Goal: Task Accomplishment & Management: Manage account settings

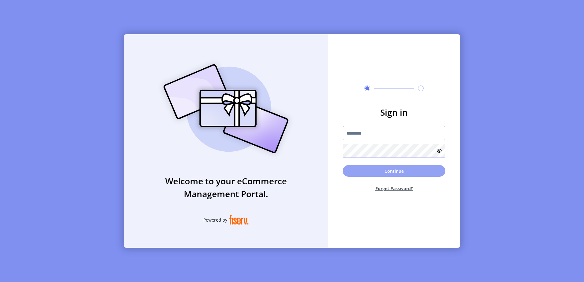
type input "**********"
click at [394, 172] on button "Continue" at bounding box center [394, 171] width 103 height 12
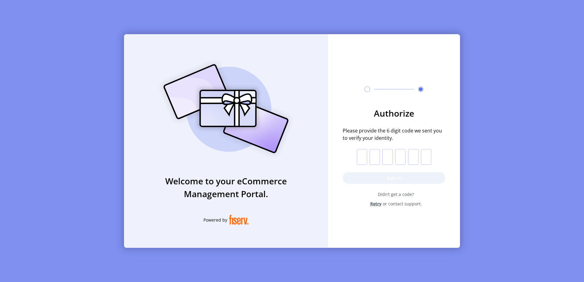
click at [362, 162] on input "text" at bounding box center [362, 157] width 10 height 16
type input "*"
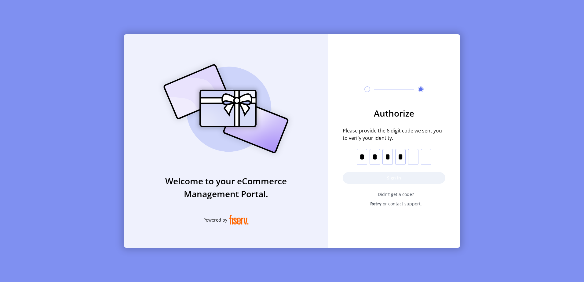
type input "*"
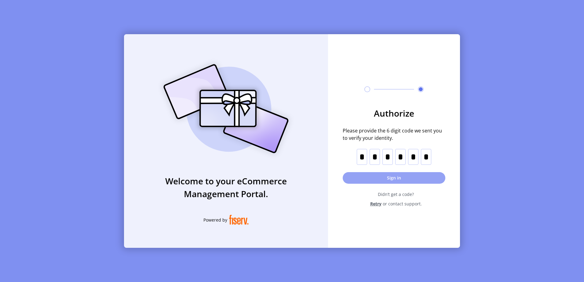
type input "*"
click at [382, 181] on button "Sign in" at bounding box center [394, 178] width 103 height 12
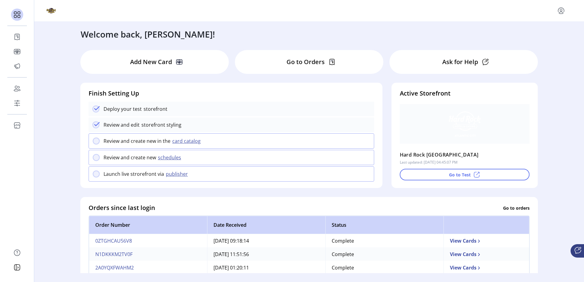
click at [313, 64] on p "Go to Orders" at bounding box center [305, 61] width 38 height 9
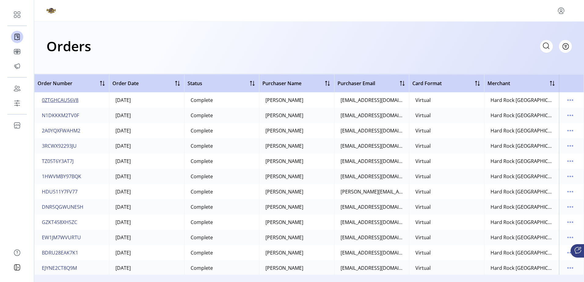
click at [53, 99] on span "0ZTGHCAU56V8" at bounding box center [60, 99] width 37 height 7
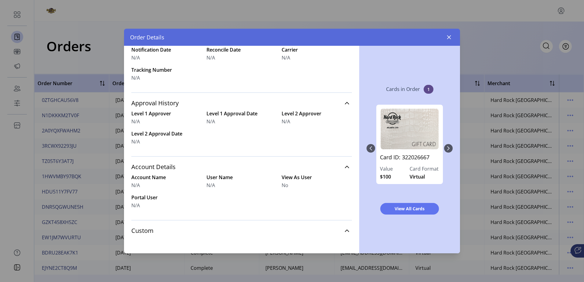
scroll to position [222, 0]
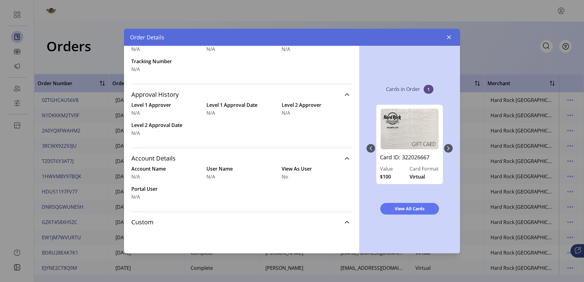
click at [447, 149] on div "Card ID: 322026667 Value $100 Card Format Virtual" at bounding box center [409, 149] width 86 height 100
click at [448, 38] on icon "button" at bounding box center [448, 37] width 5 height 5
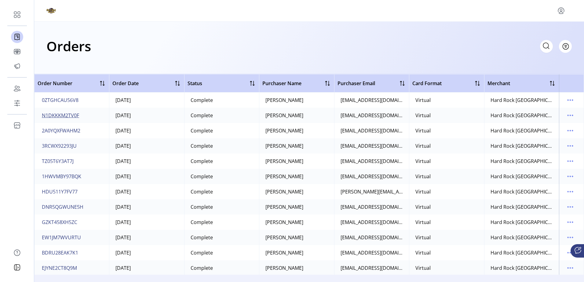
click at [71, 114] on span "N1DKKKM2TV0F" at bounding box center [60, 115] width 37 height 7
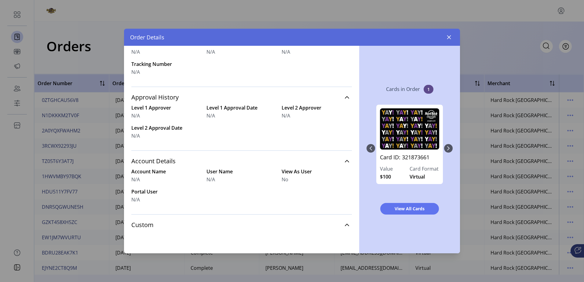
scroll to position [222, 0]
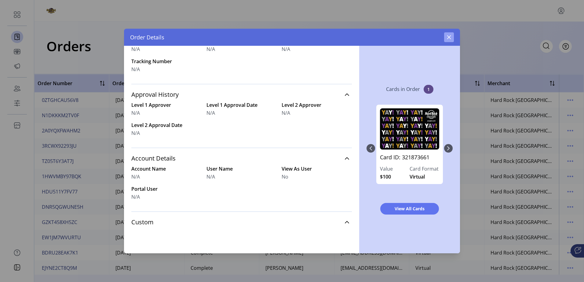
click at [449, 37] on icon "button" at bounding box center [449, 37] width 4 height 4
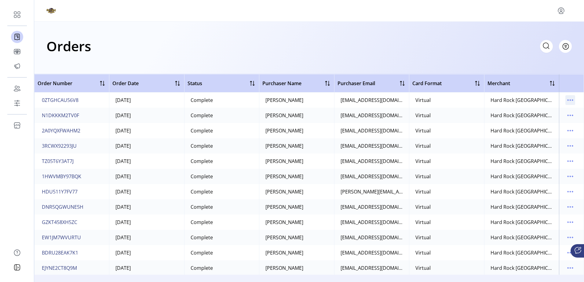
click at [572, 100] on icon "menu" at bounding box center [572, 100] width 1 height 1
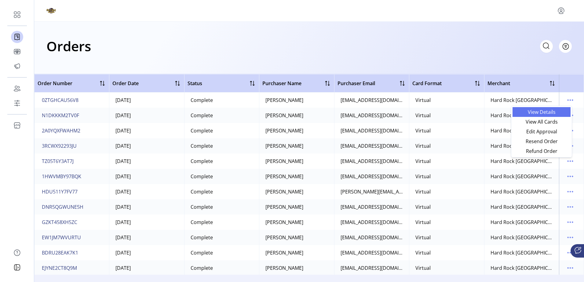
click at [556, 111] on span "View Details" at bounding box center [541, 112] width 51 height 5
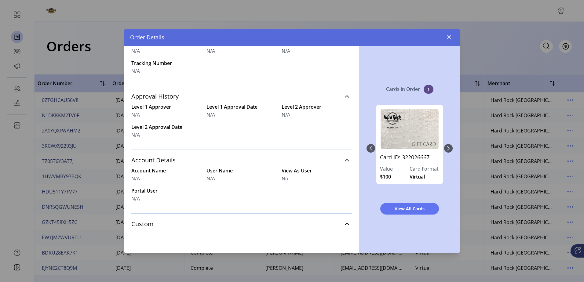
scroll to position [222, 0]
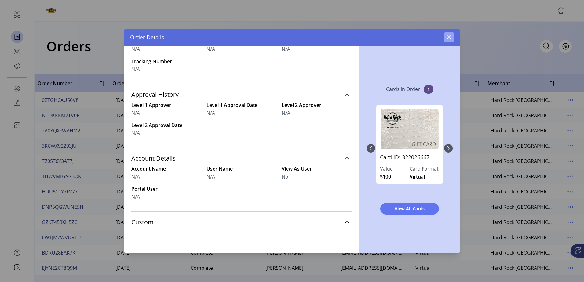
click at [449, 40] on button "button" at bounding box center [449, 37] width 10 height 10
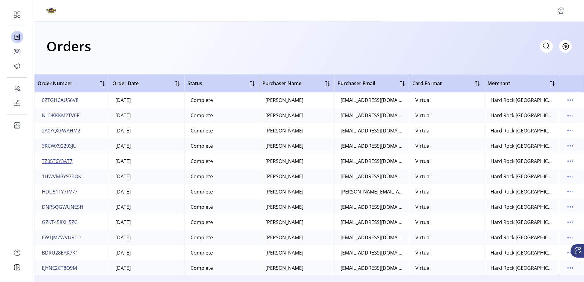
click at [47, 160] on span "TZ05T6Y3AT7J" at bounding box center [58, 161] width 32 height 7
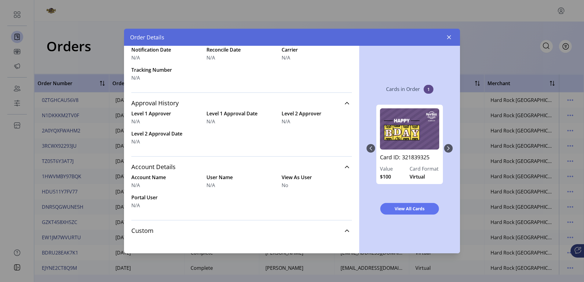
scroll to position [222, 0]
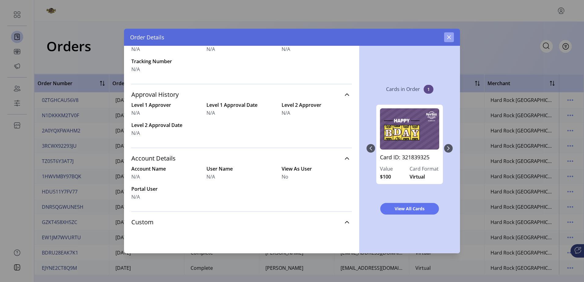
click at [446, 38] on button "button" at bounding box center [449, 37] width 10 height 10
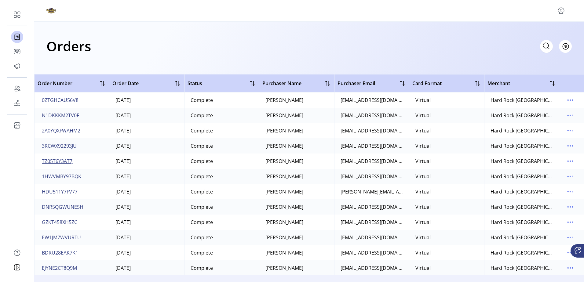
click at [55, 163] on span "TZ05T6Y3AT7J" at bounding box center [58, 161] width 32 height 7
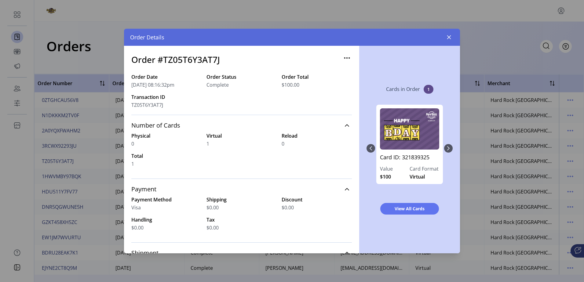
click at [449, 147] on div "Card ID: 321839325 Value $100 Card Format Virtual" at bounding box center [409, 149] width 86 height 100
click at [407, 210] on span "View All Cards" at bounding box center [409, 208] width 43 height 6
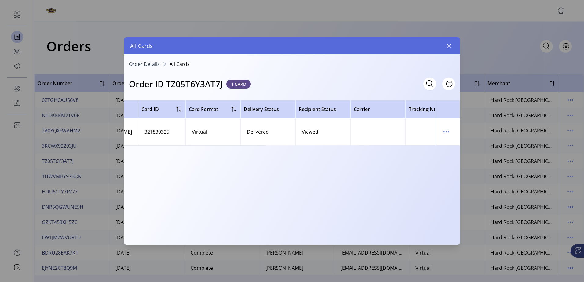
scroll to position [0, 219]
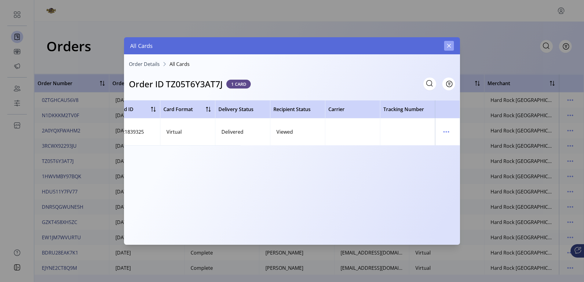
click at [451, 46] on button "button" at bounding box center [449, 46] width 10 height 10
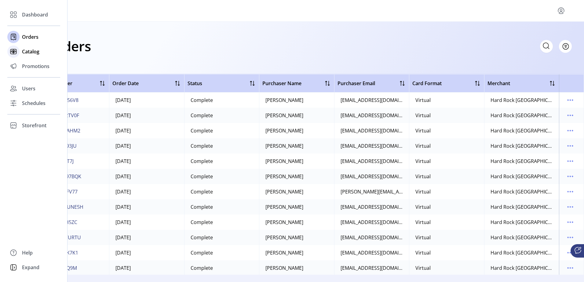
click at [30, 53] on span "Catalog" at bounding box center [30, 51] width 17 height 7
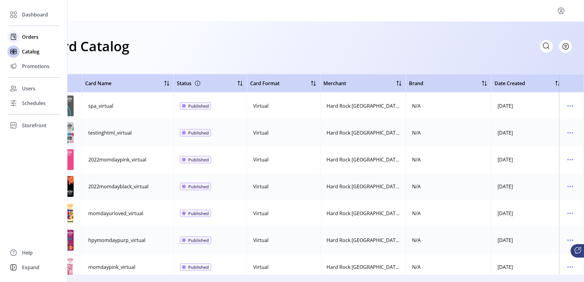
click at [30, 35] on span "Orders" at bounding box center [30, 36] width 16 height 7
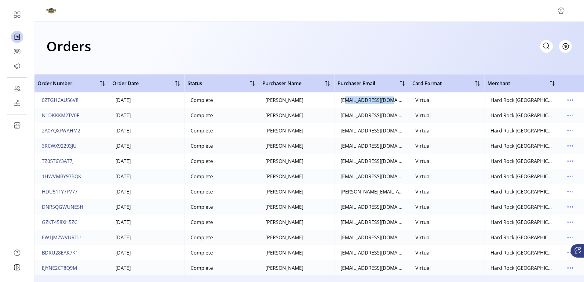
drag, startPoint x: 340, startPoint y: 279, endPoint x: 387, endPoint y: 279, distance: 46.1
click at [387, 279] on div "Orders Filter Focused All Orders Order Number Order Date Status Purchaser Name …" at bounding box center [309, 141] width 550 height 282
click at [75, 101] on span "0ZTGHCAU56V8" at bounding box center [60, 99] width 37 height 7
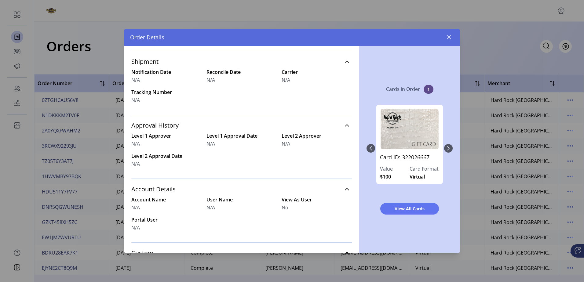
scroll to position [222, 0]
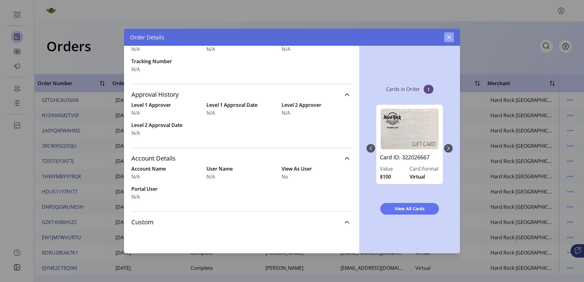
click at [447, 35] on icon "button" at bounding box center [449, 37] width 4 height 4
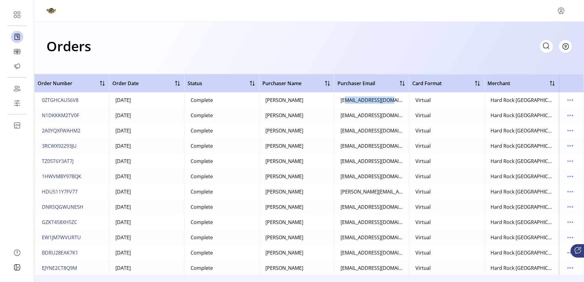
click at [559, 11] on icon "menu" at bounding box center [561, 11] width 10 height 10
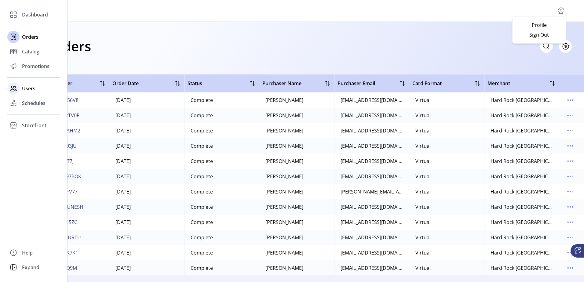
click at [32, 87] on span "Users" at bounding box center [28, 88] width 13 height 7
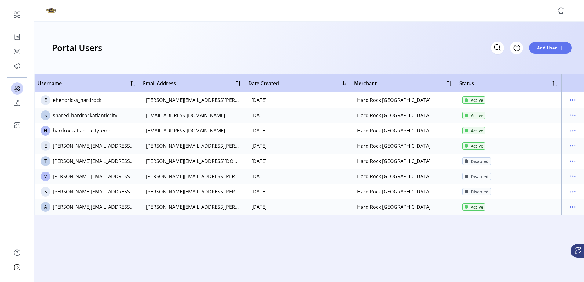
click at [560, 11] on icon "menu" at bounding box center [561, 11] width 10 height 10
click at [533, 34] on span "Sign Out" at bounding box center [539, 34] width 46 height 5
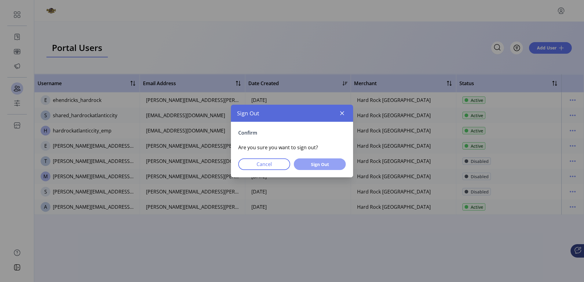
click at [309, 166] on span "Sign Out" at bounding box center [320, 164] width 36 height 6
